Goal: Task Accomplishment & Management: Manage account settings

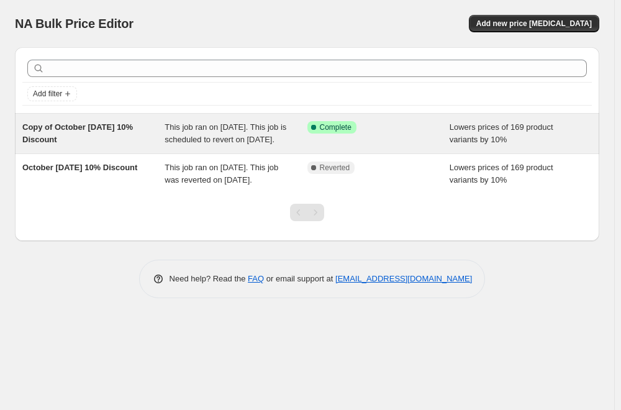
click at [231, 146] on div "This job ran on [DATE]. This job is scheduled to revert on [DATE]." at bounding box center [235, 133] width 142 height 25
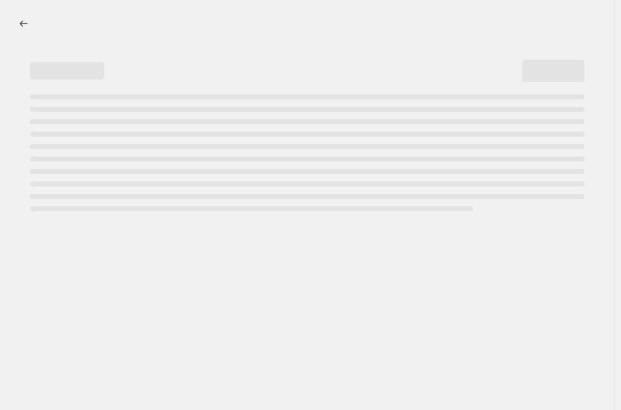
select select "percentage"
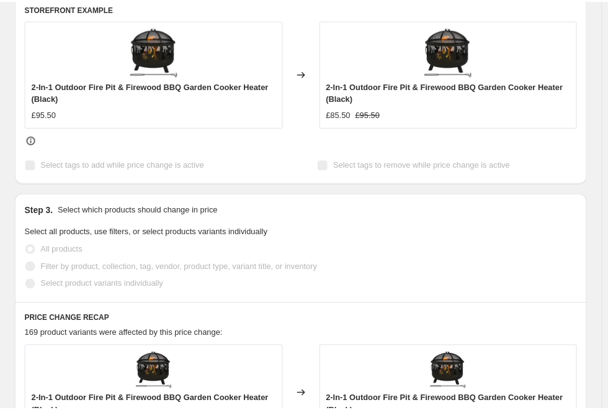
scroll to position [745, 0]
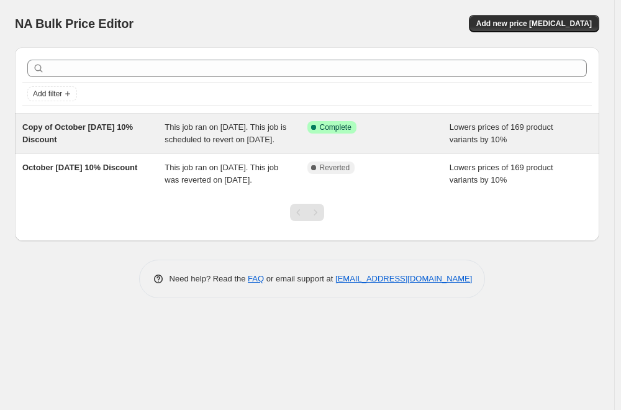
click at [233, 143] on span "This job ran on [DATE]. This job is scheduled to revert on [DATE]." at bounding box center [225, 133] width 122 height 22
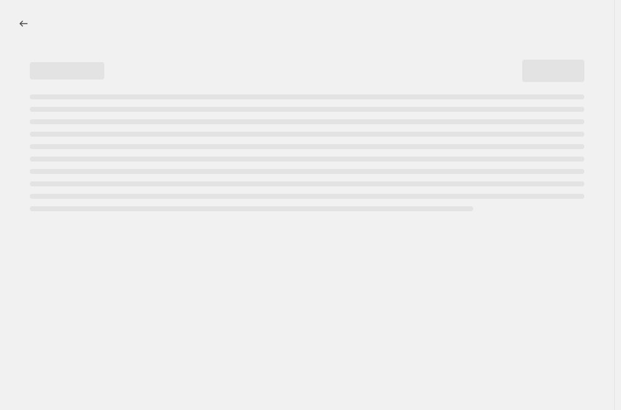
select select "percentage"
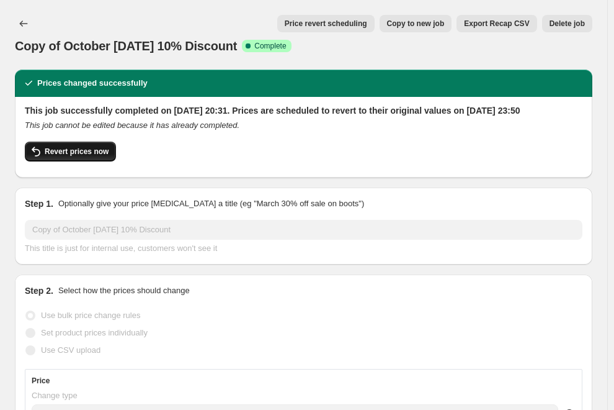
click at [70, 156] on span "Revert prices now" at bounding box center [77, 151] width 64 height 10
checkbox input "false"
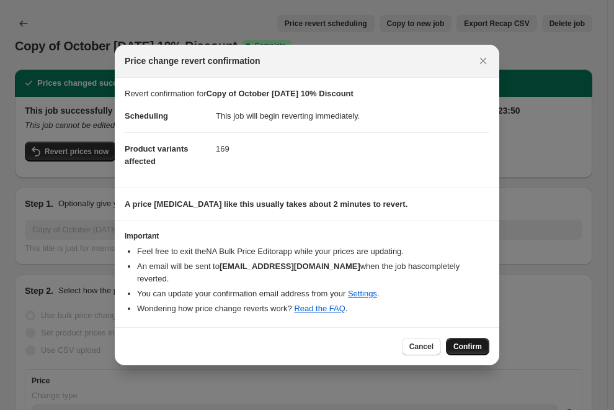
click at [471, 341] on span "Confirm" at bounding box center [468, 346] width 29 height 10
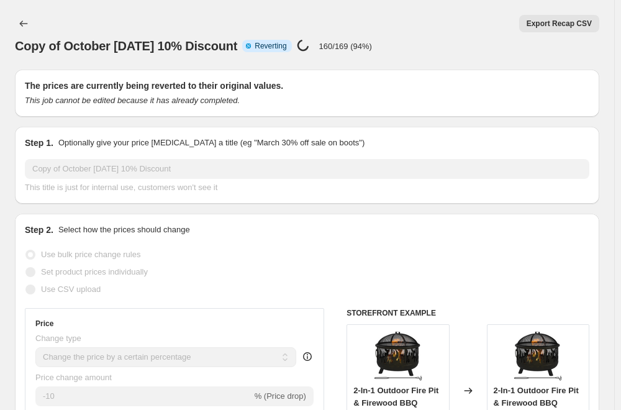
select select "percentage"
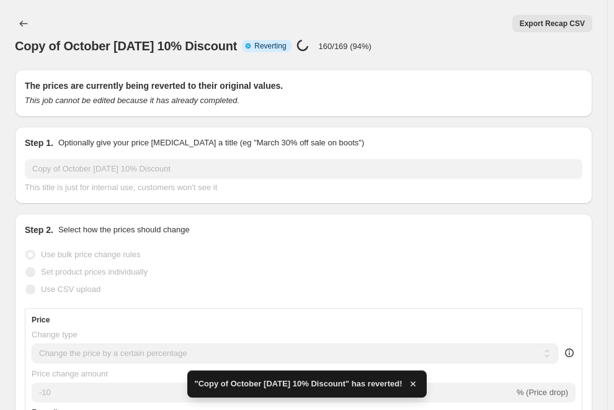
checkbox input "true"
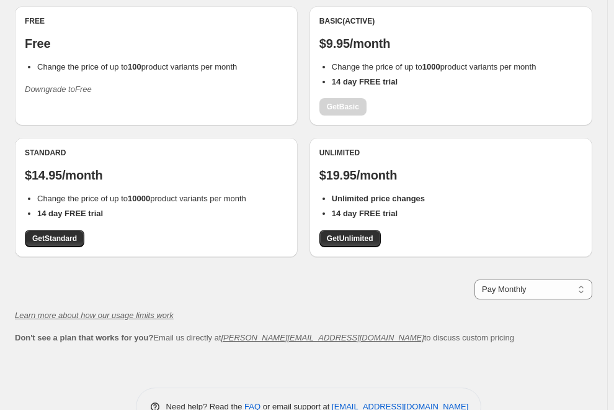
scroll to position [160, 0]
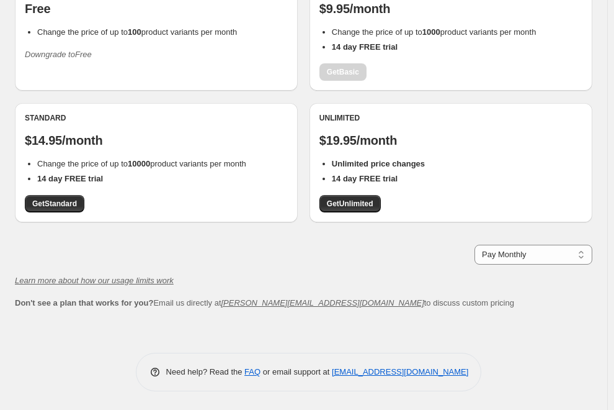
click at [469, 73] on div "Basic (Active) $9.95/month Change the price of up to 1000 product variants per …" at bounding box center [451, 30] width 263 height 99
click at [213, 66] on div "Free Free Change the price of up to 100 product variants per month Downgrade to…" at bounding box center [156, 30] width 283 height 119
click at [135, 79] on div "Free Free Change the price of up to 100 product variants per month Downgrade to…" at bounding box center [156, 30] width 283 height 119
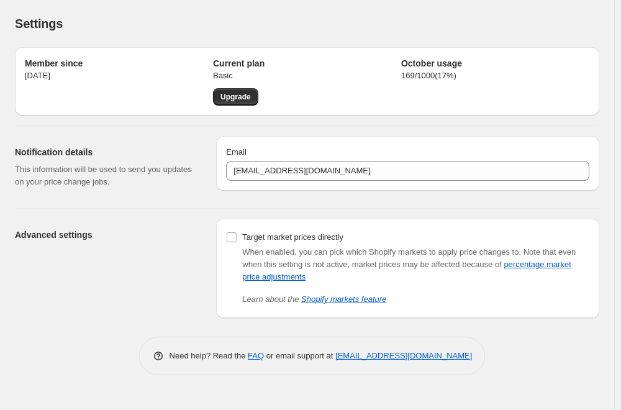
click at [167, 81] on p "6 Oct 2025" at bounding box center [119, 76] width 188 height 12
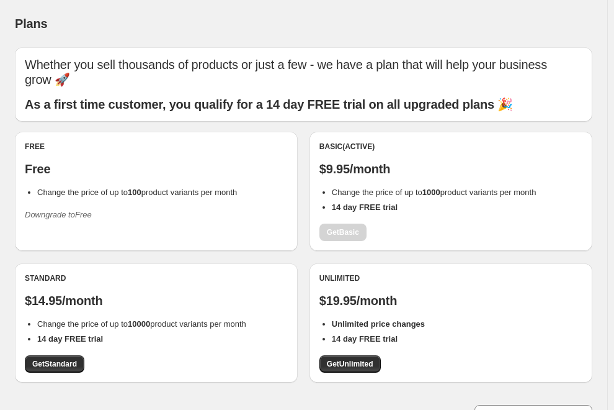
click at [72, 215] on icon "Downgrade to Free" at bounding box center [58, 214] width 67 height 9
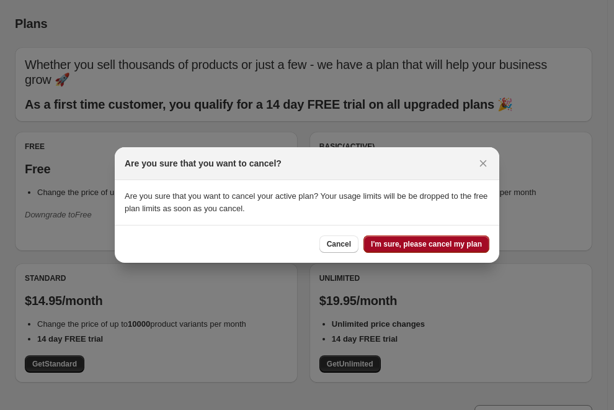
click at [429, 242] on span "I'm sure, please cancel my plan" at bounding box center [426, 244] width 111 height 10
